Goal: Task Accomplishment & Management: Complete application form

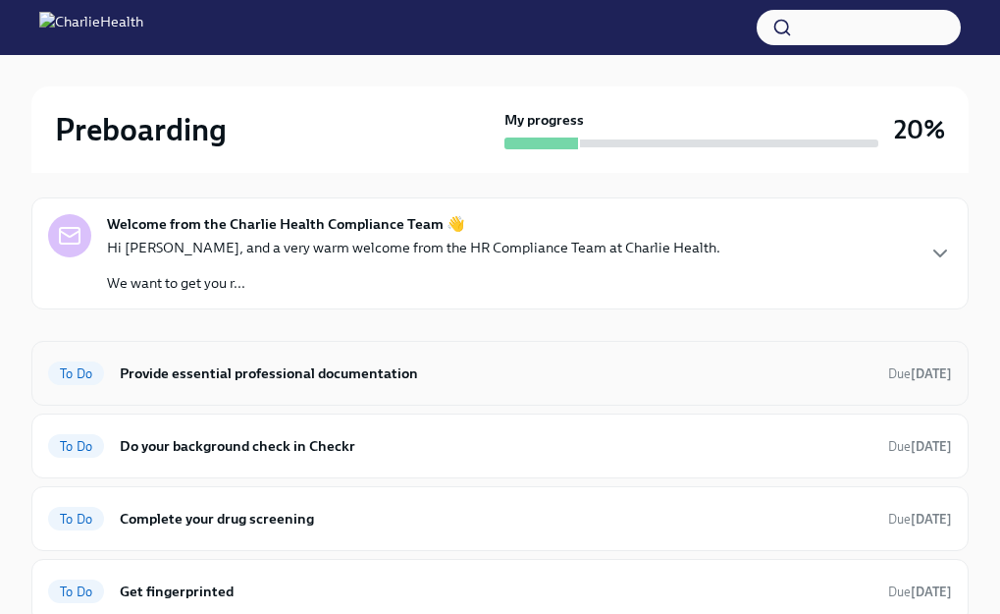
scroll to position [357, 0]
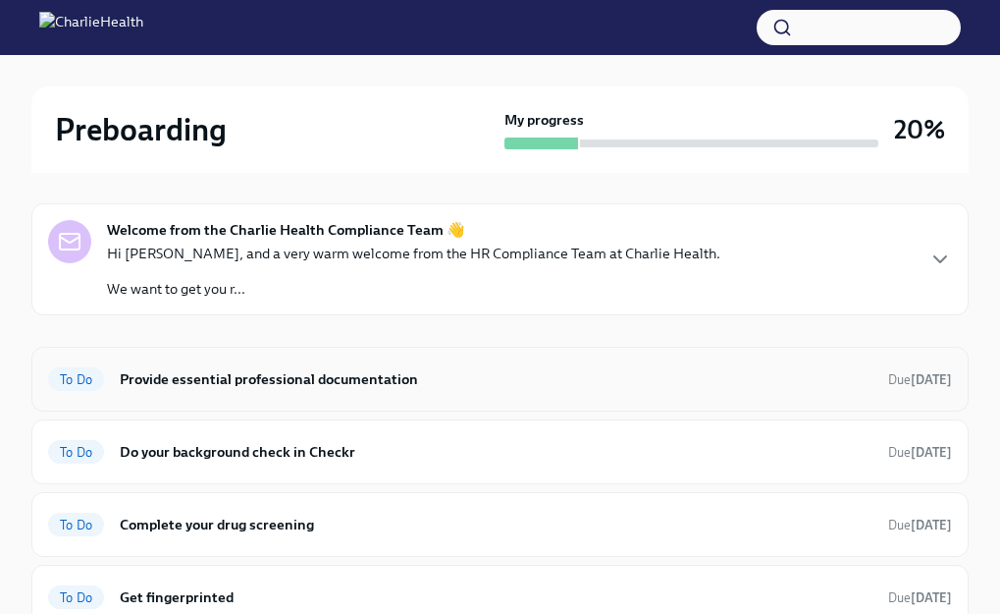
click at [81, 376] on span "To Do" at bounding box center [76, 379] width 56 height 15
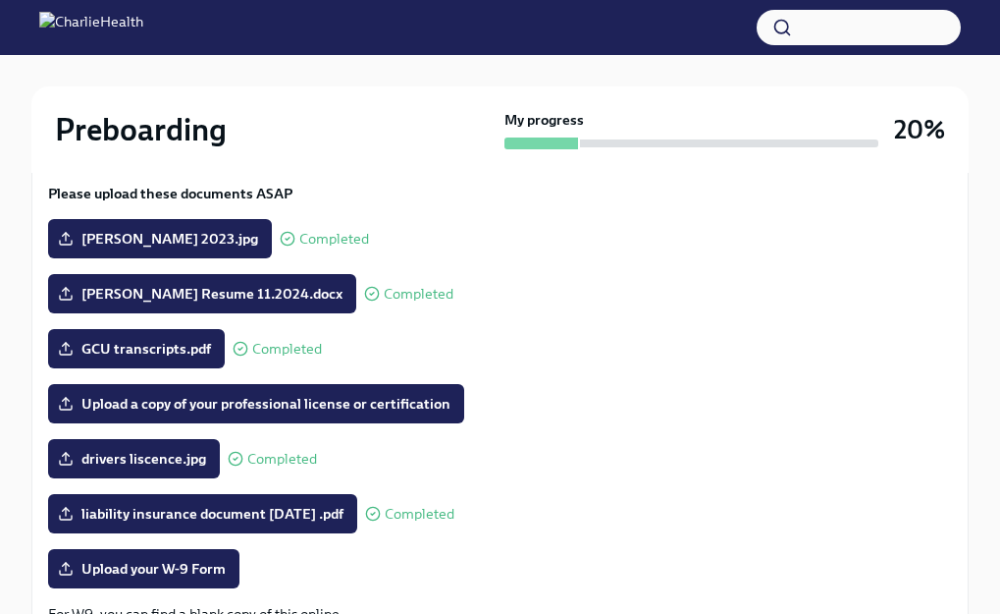
scroll to position [278, 0]
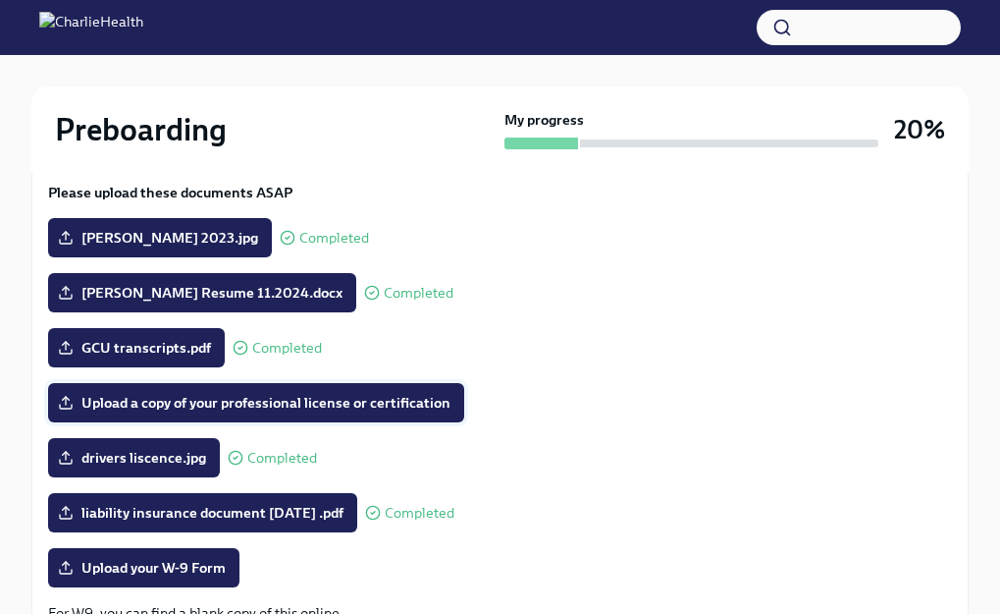
click at [439, 409] on span "Upload a copy of your professional license or certification" at bounding box center [256, 403] width 389 height 20
click at [0, 0] on input "Upload a copy of your professional license or certification" at bounding box center [0, 0] width 0 height 0
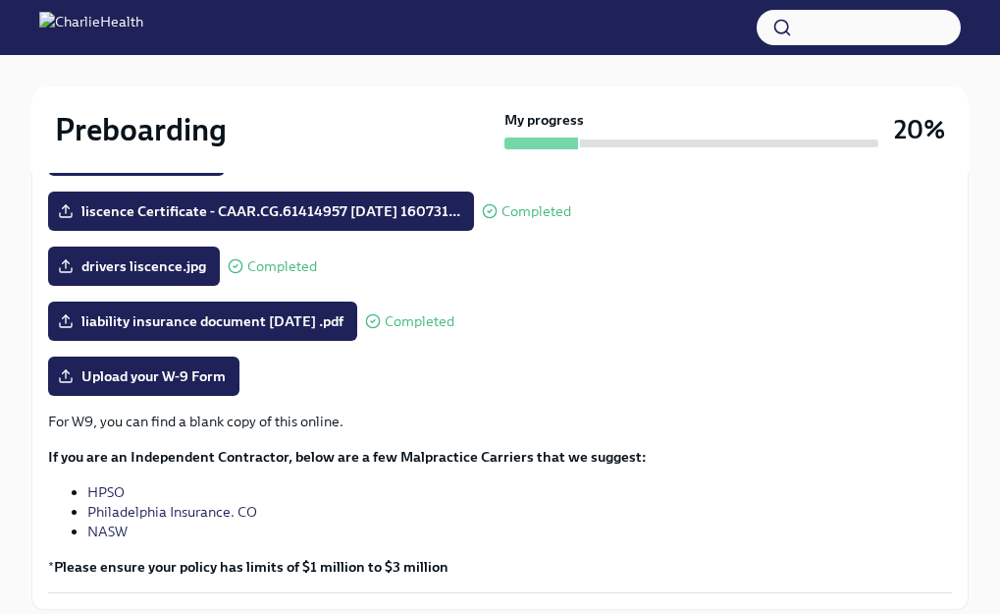
scroll to position [471, 0]
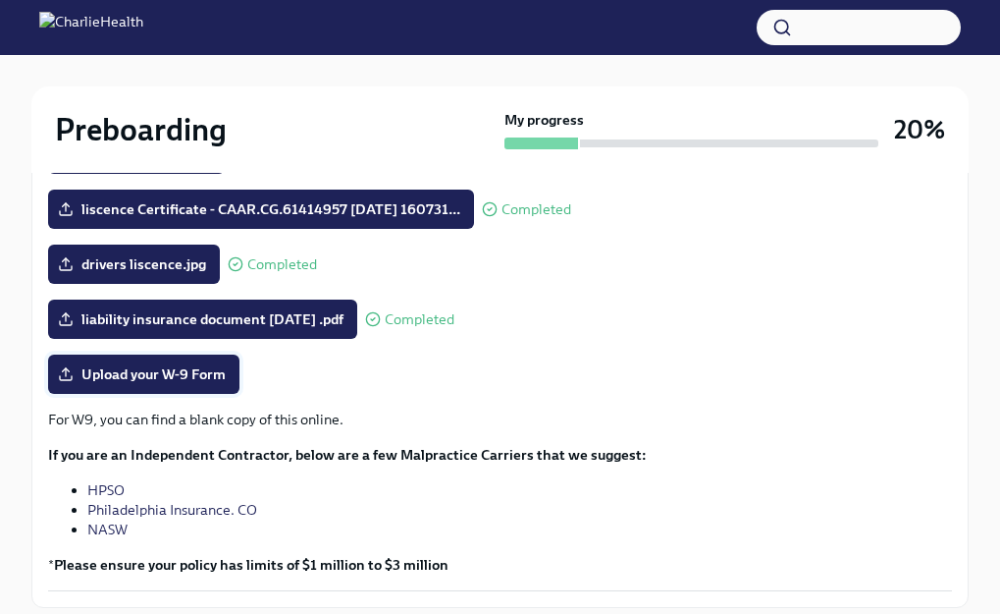
click at [168, 374] on span "Upload your W-9 Form" at bounding box center [144, 374] width 164 height 20
click at [0, 0] on input "Upload your W-9 Form" at bounding box center [0, 0] width 0 height 0
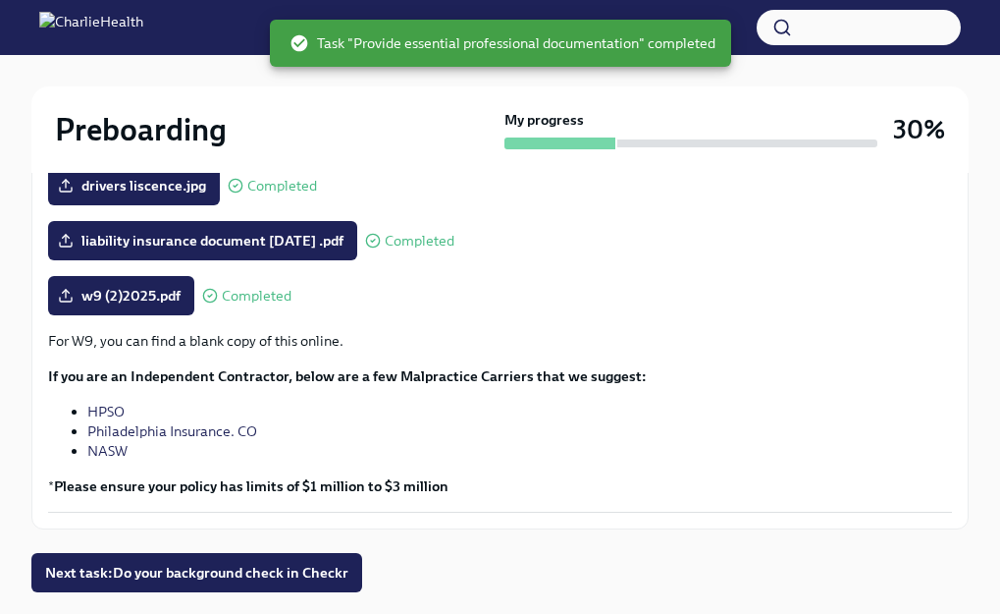
scroll to position [599, 0]
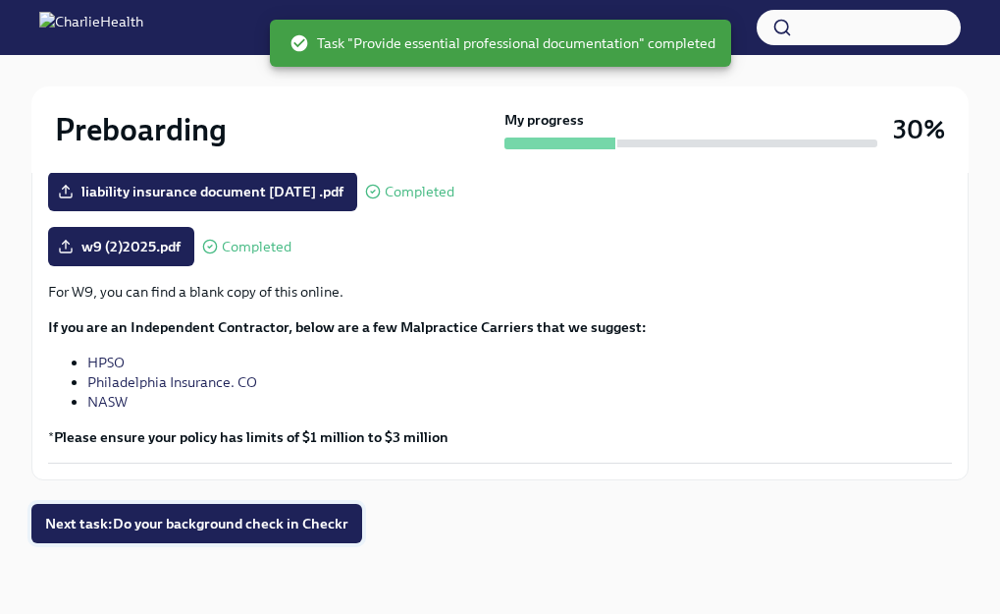
click at [293, 521] on span "Next task : Do your background check in Checkr" at bounding box center [196, 523] width 303 height 20
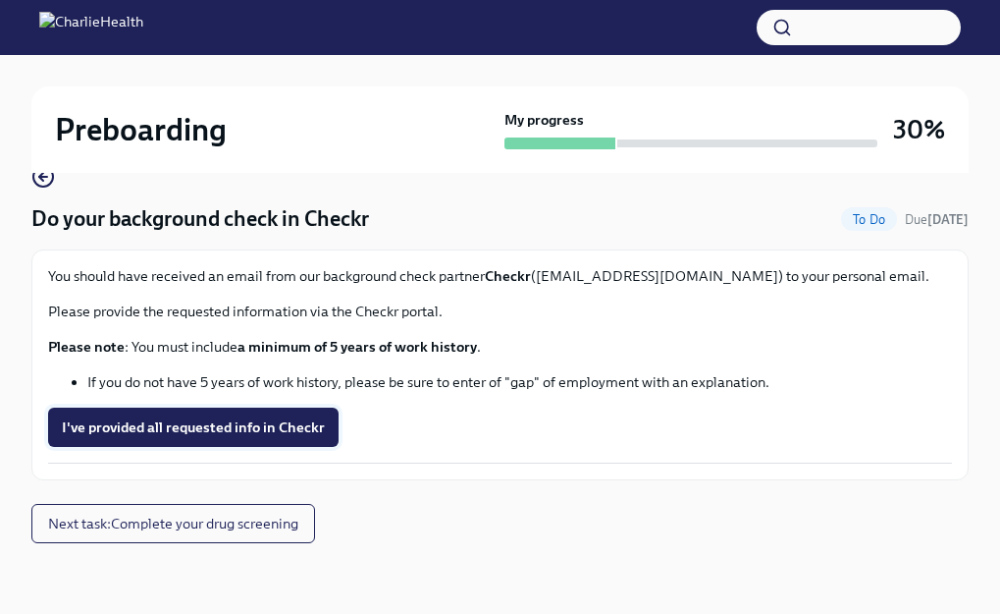
click at [299, 437] on button "I've provided all requested info in Checkr" at bounding box center [193, 426] width 291 height 39
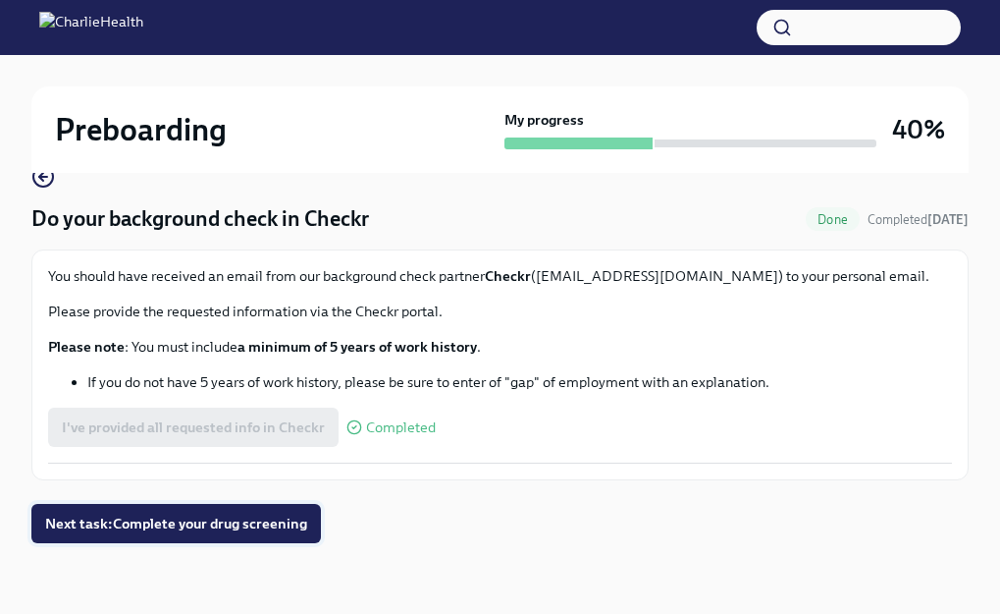
click at [267, 515] on span "Next task : Complete your drug screening" at bounding box center [176, 523] width 262 height 20
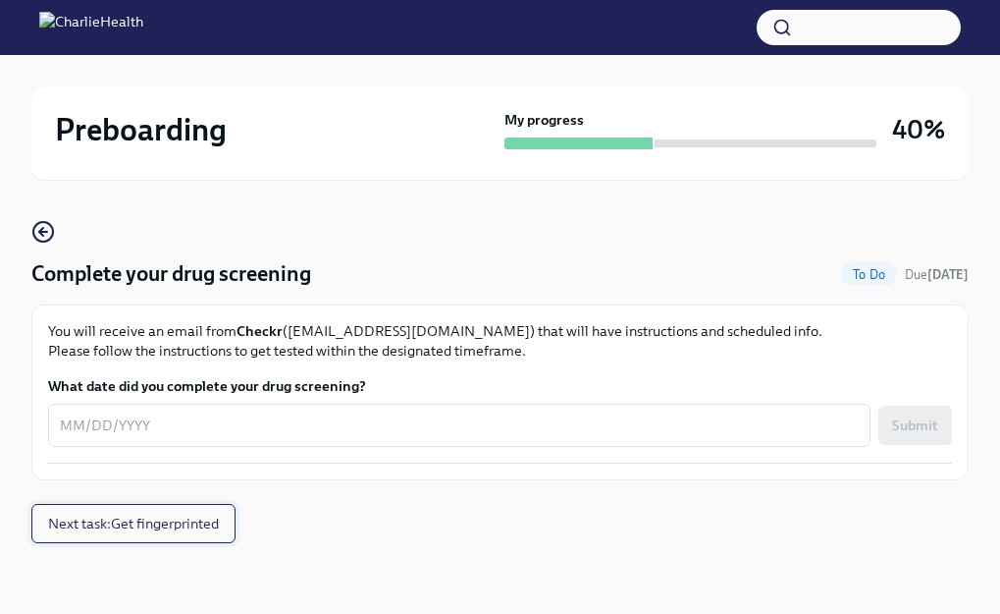
scroll to position [84, 0]
click at [183, 514] on span "Next task : Get fingerprinted" at bounding box center [133, 523] width 171 height 20
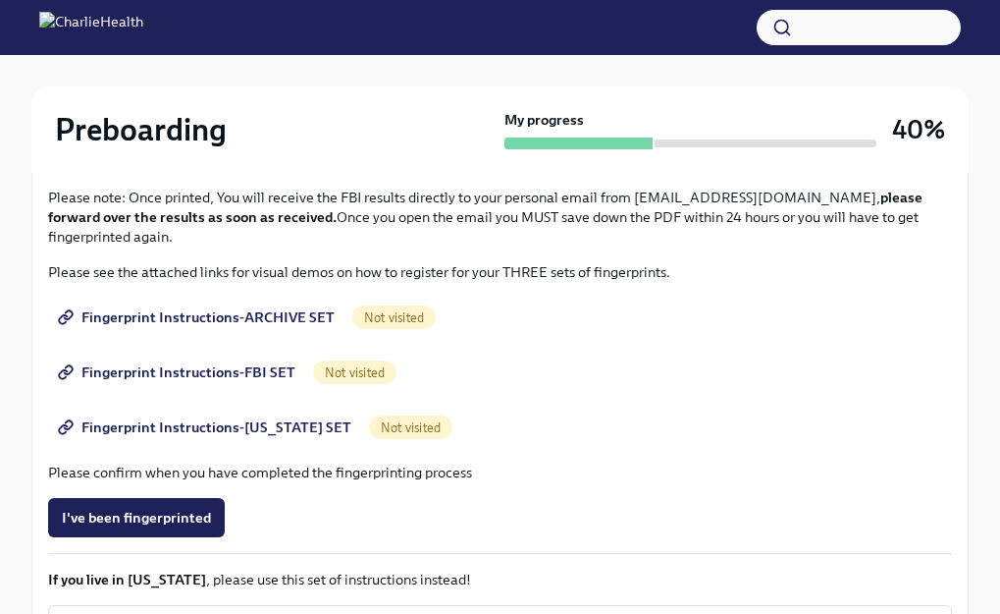
scroll to position [290, 0]
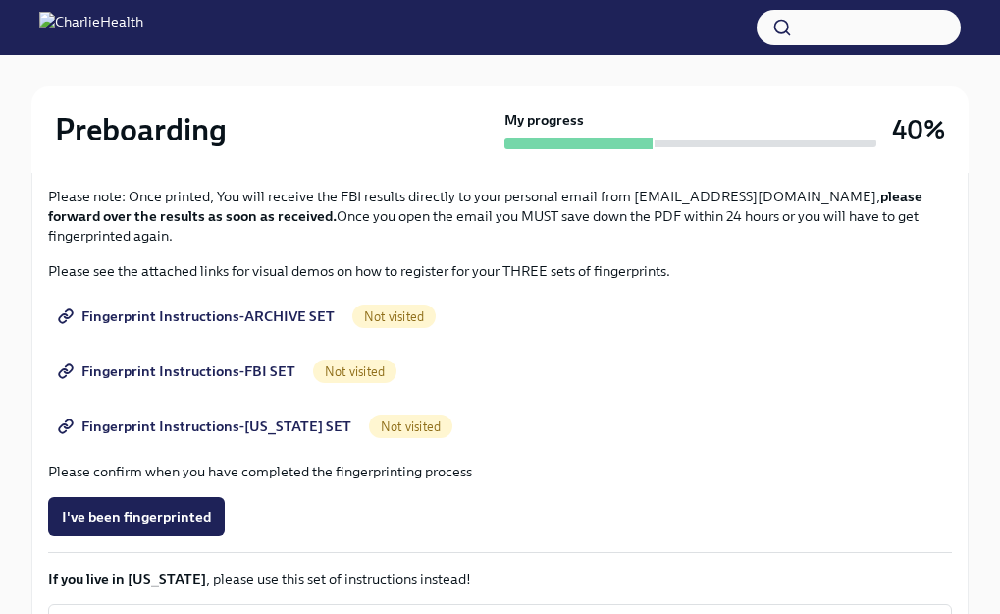
click at [307, 312] on span "Fingerprint Instructions-ARCHIVE SET" at bounding box center [198, 316] width 273 height 20
click at [366, 367] on span "Not visited" at bounding box center [354, 371] width 83 height 15
click at [248, 369] on span "Fingerprint Instructions-FBI SET" at bounding box center [179, 371] width 234 height 20
click at [273, 416] on span "Fingerprint Instructions-[US_STATE] SET" at bounding box center [207, 426] width 290 height 20
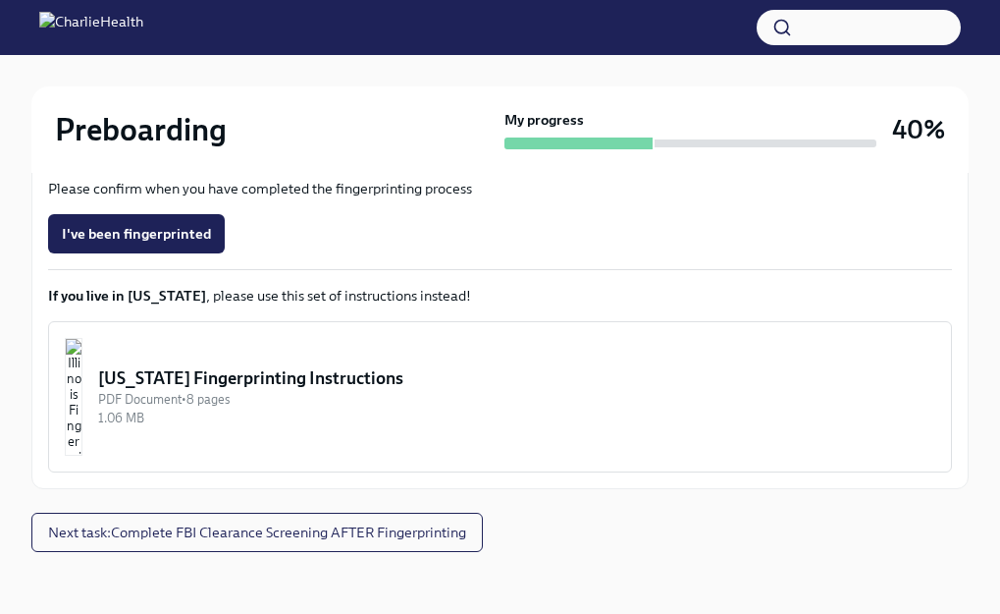
scroll to position [581, 0]
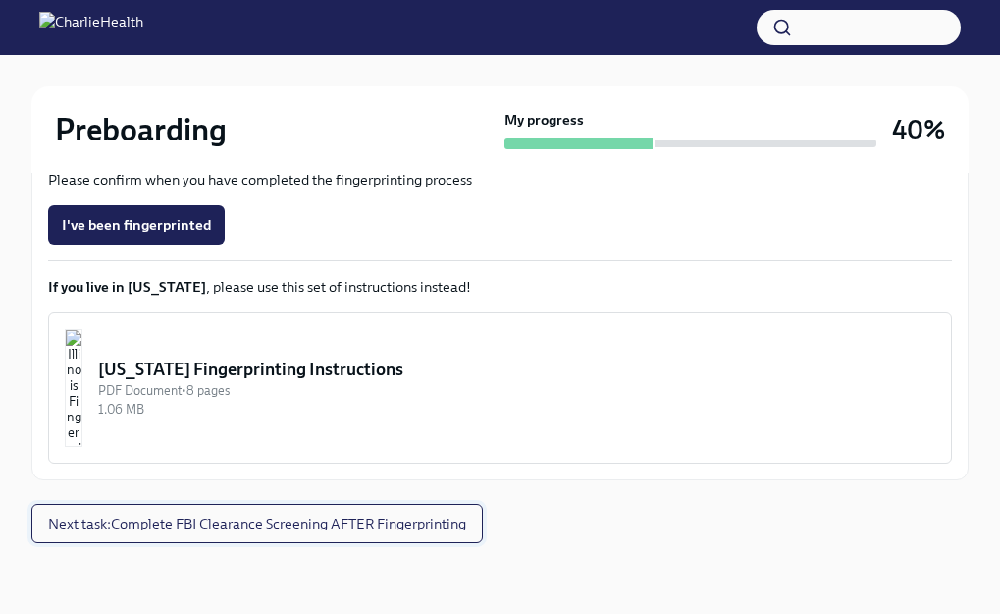
click at [320, 526] on span "Next task : Complete FBI Clearance Screening AFTER Fingerprinting" at bounding box center [257, 523] width 418 height 20
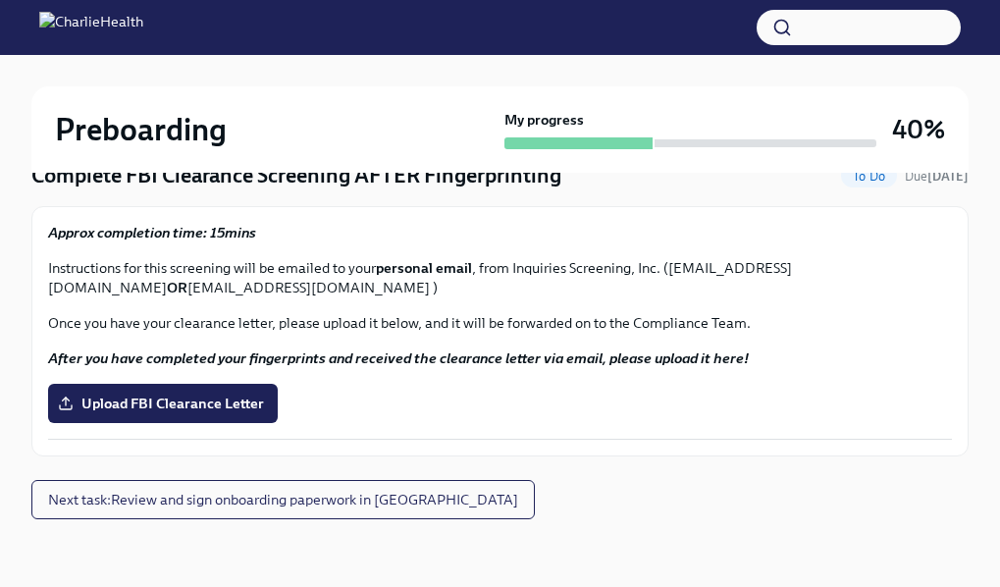
scroll to position [186, 0]
